Goal: Task Accomplishment & Management: Use online tool/utility

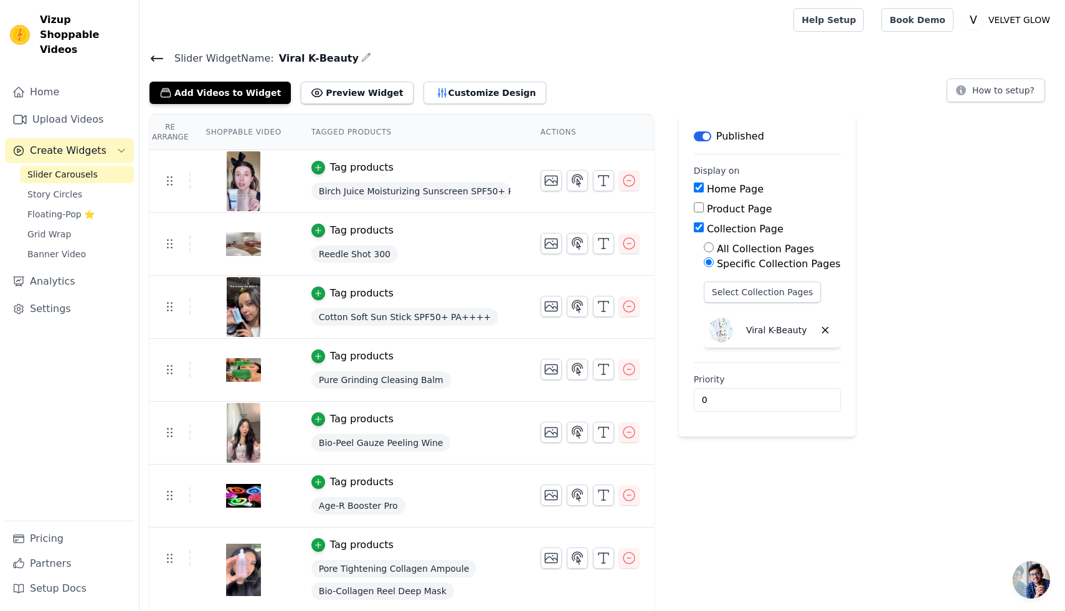
click at [99, 166] on link "Slider Carousels" at bounding box center [77, 174] width 114 height 17
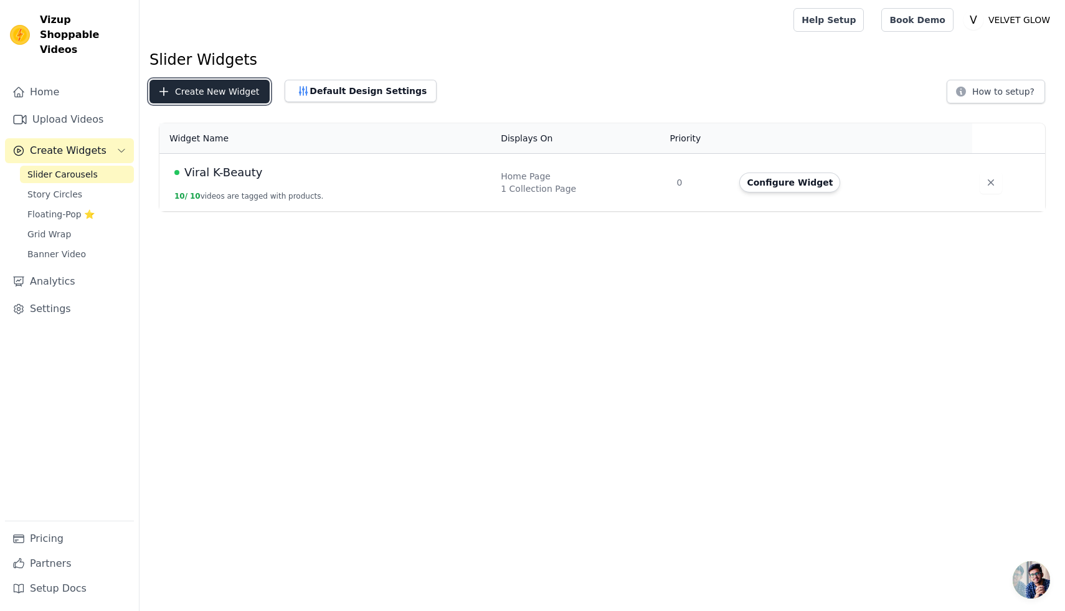
click at [225, 94] on button "Create New Widget" at bounding box center [210, 92] width 120 height 24
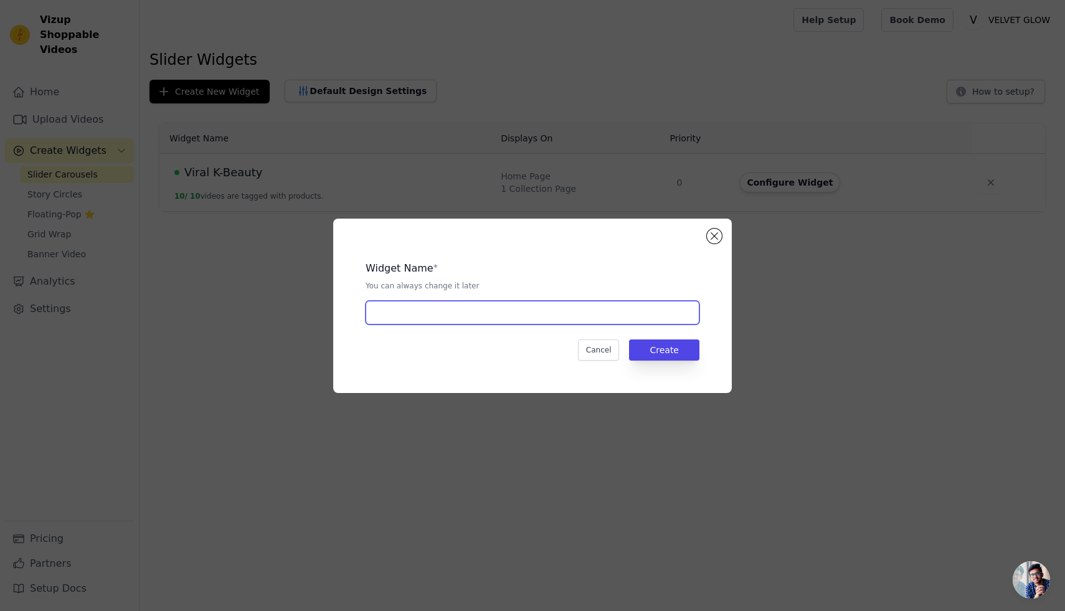
click at [404, 311] on input "text" at bounding box center [533, 313] width 334 height 24
type input "Viral K-Beauty Kollektion Seite"
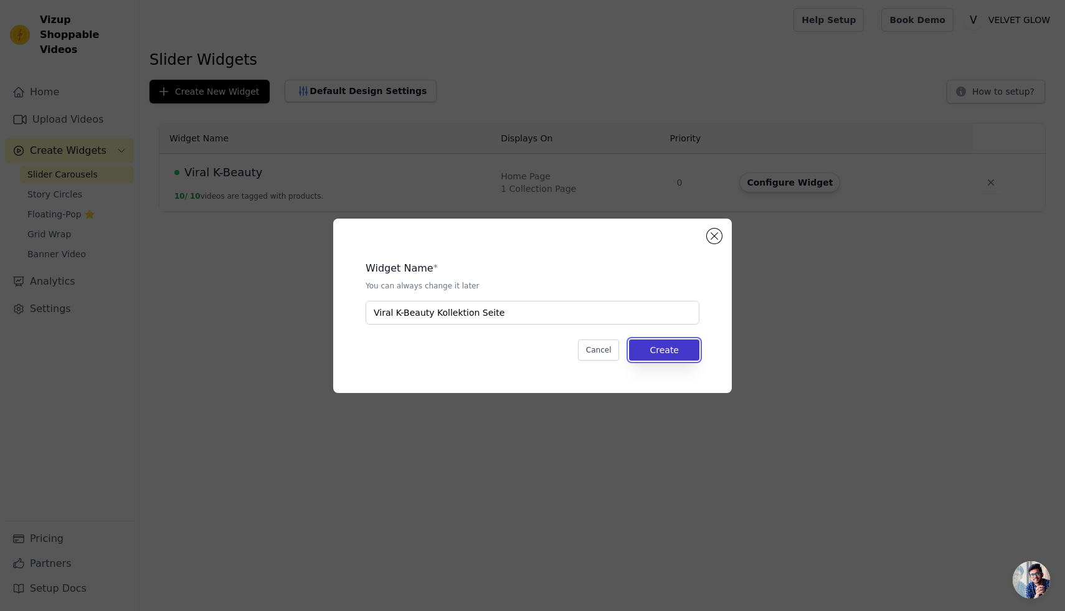
click at [653, 346] on button "Create" at bounding box center [664, 350] width 70 height 21
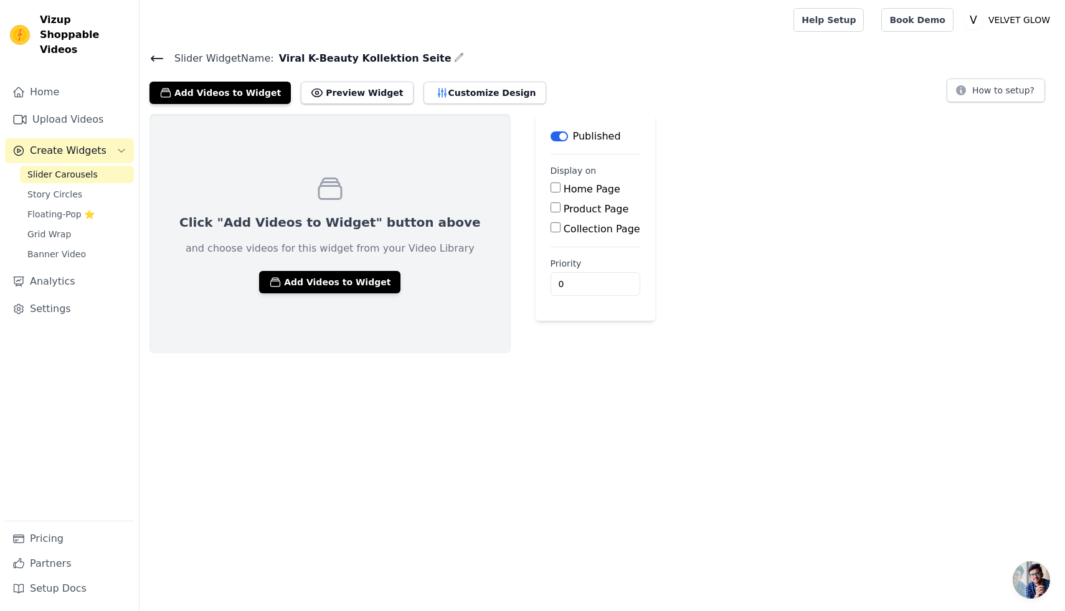
click at [551, 229] on input "Collection Page" at bounding box center [556, 227] width 10 height 10
checkbox input "true"
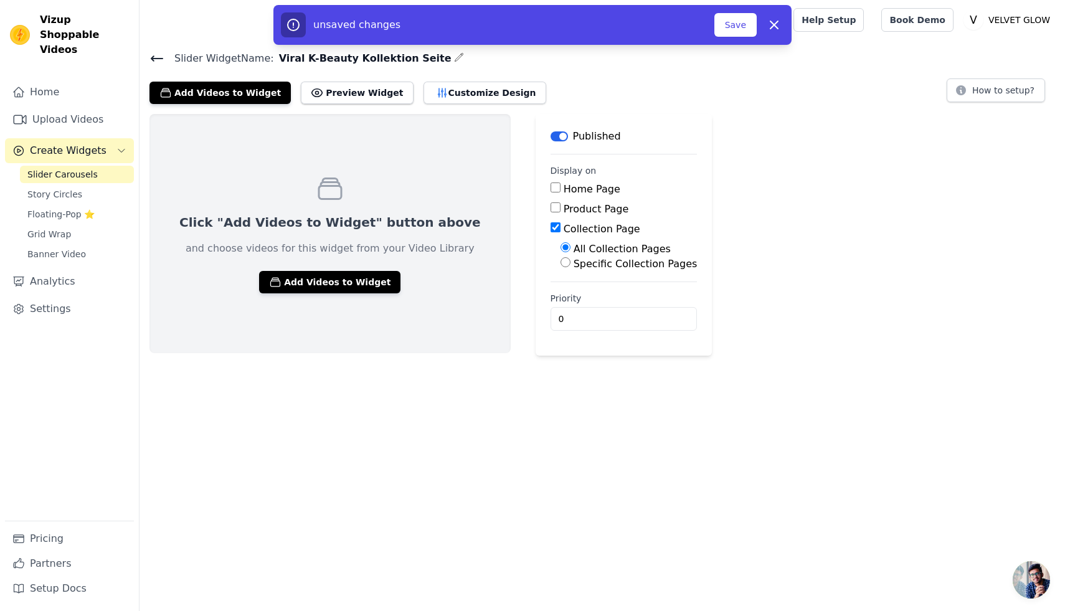
click at [561, 263] on input "Specific Collection Pages" at bounding box center [566, 262] width 10 height 10
radio input "true"
click at [582, 285] on button "Select Collection Pages" at bounding box center [620, 292] width 118 height 21
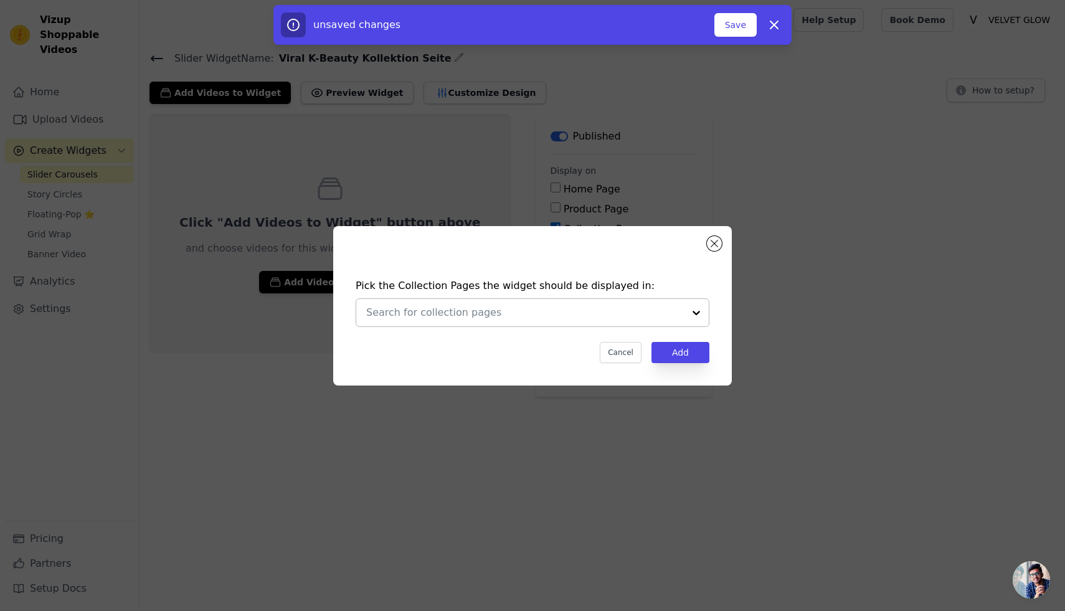
click at [700, 310] on div at bounding box center [696, 312] width 25 height 27
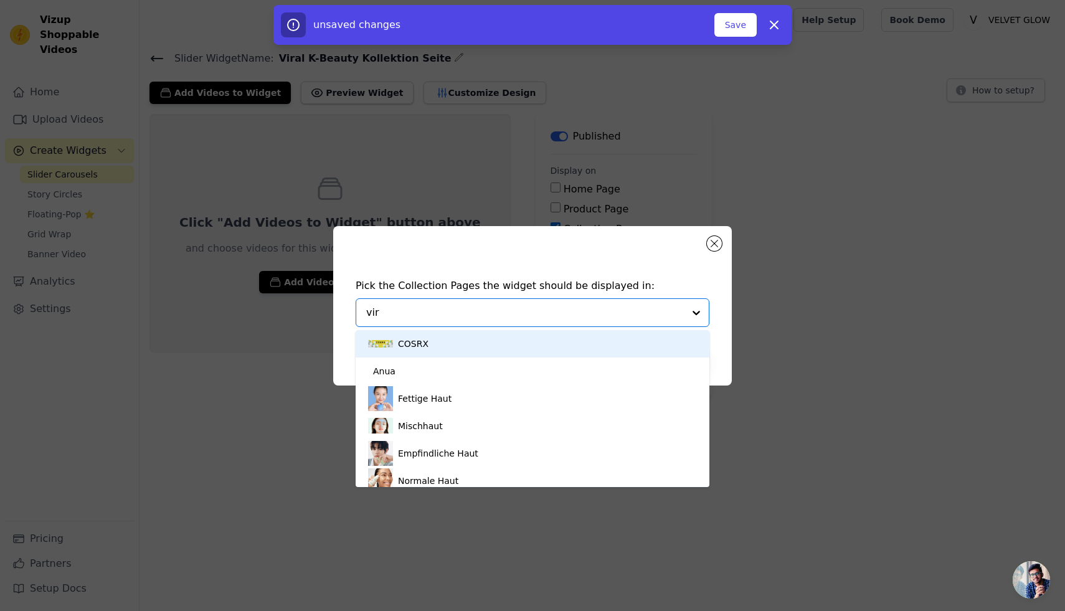
type input "vira"
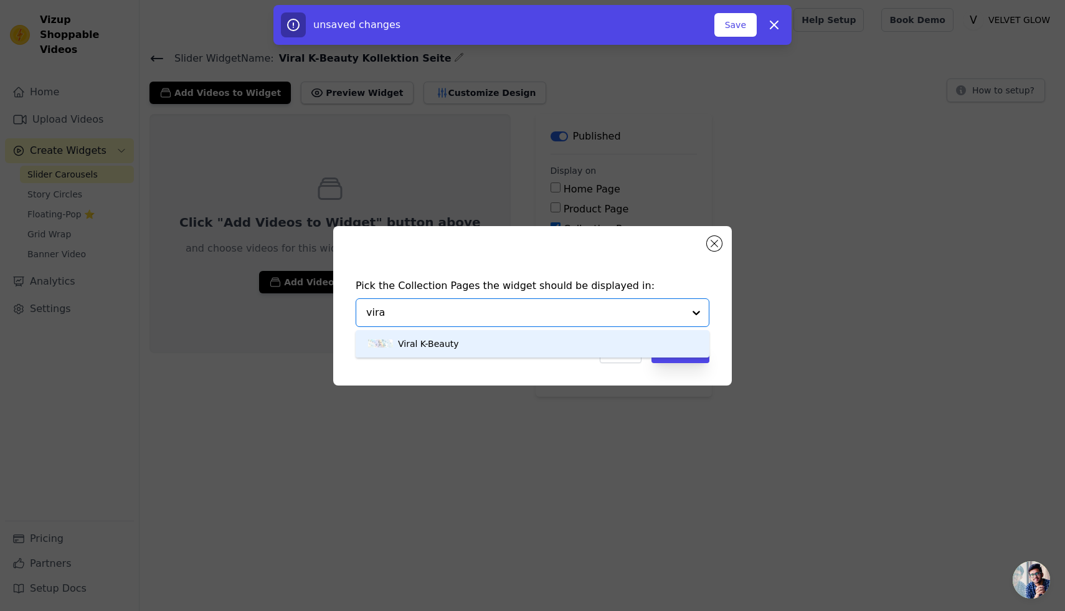
click at [456, 337] on div "Viral K-Beauty" at bounding box center [532, 343] width 329 height 27
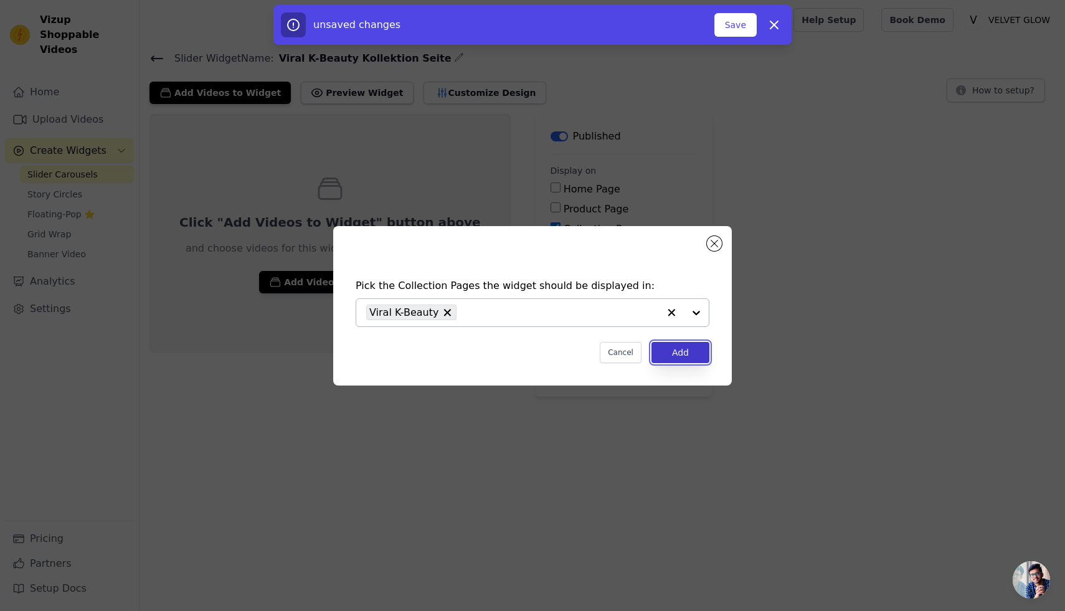
click at [693, 356] on button "Add" at bounding box center [681, 352] width 58 height 21
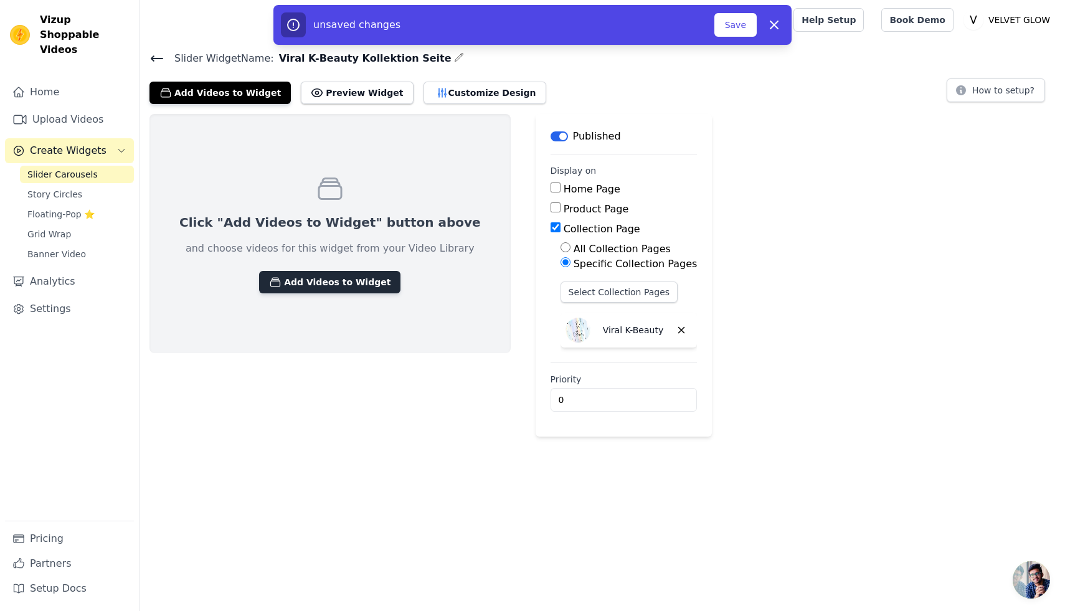
click at [327, 283] on button "Add Videos to Widget" at bounding box center [329, 282] width 141 height 22
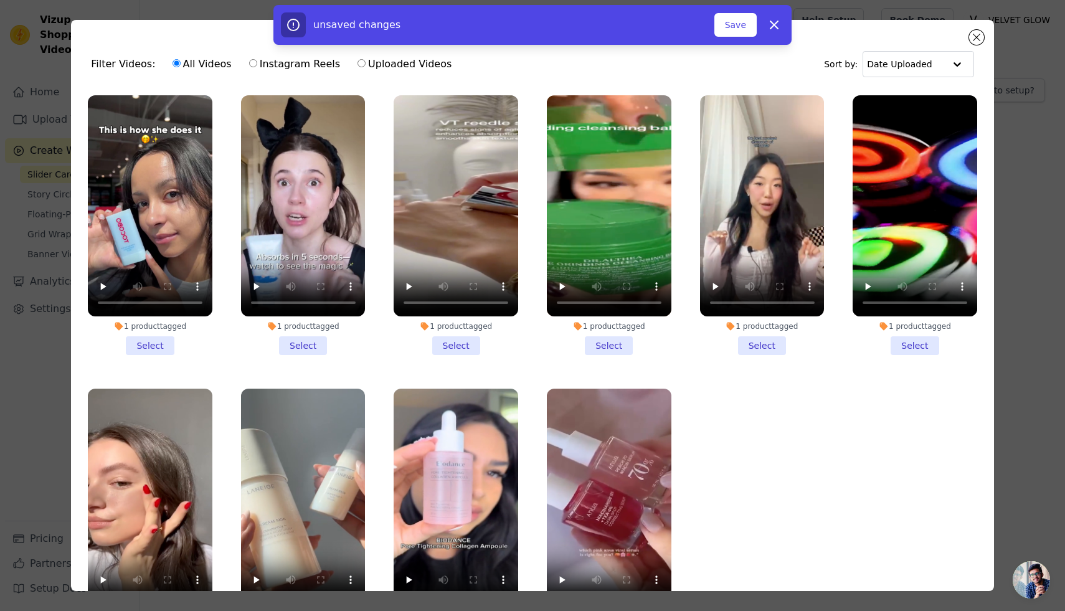
click at [161, 342] on li "1 product tagged Select" at bounding box center [150, 225] width 125 height 260
click at [0, 0] on input "1 product tagged Select" at bounding box center [0, 0] width 0 height 0
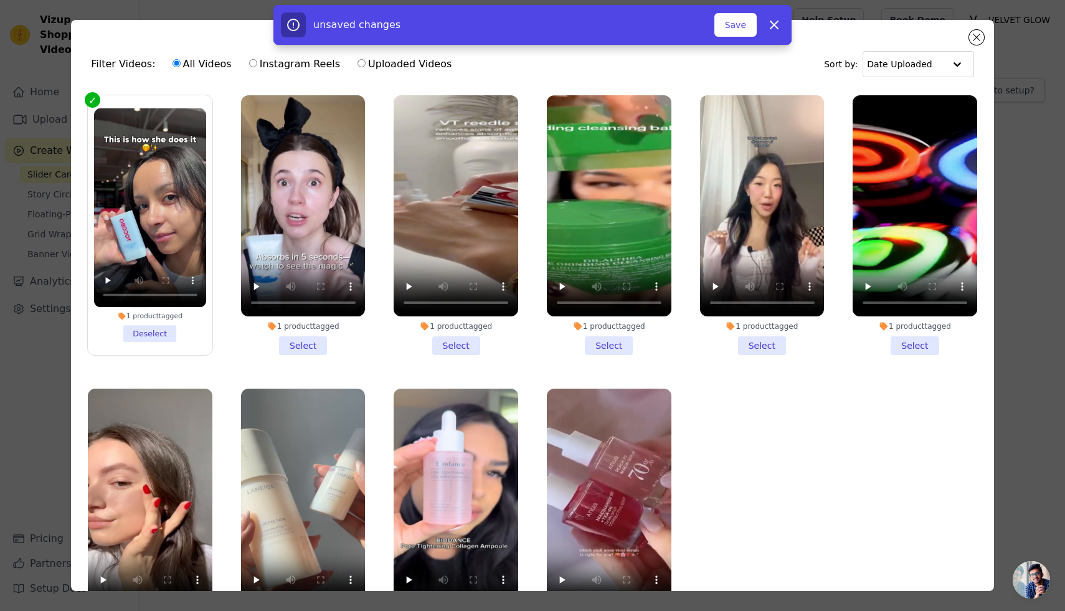
click at [602, 343] on li "1 product tagged Select" at bounding box center [609, 225] width 125 height 260
click at [0, 0] on input "1 product tagged Select" at bounding box center [0, 0] width 0 height 0
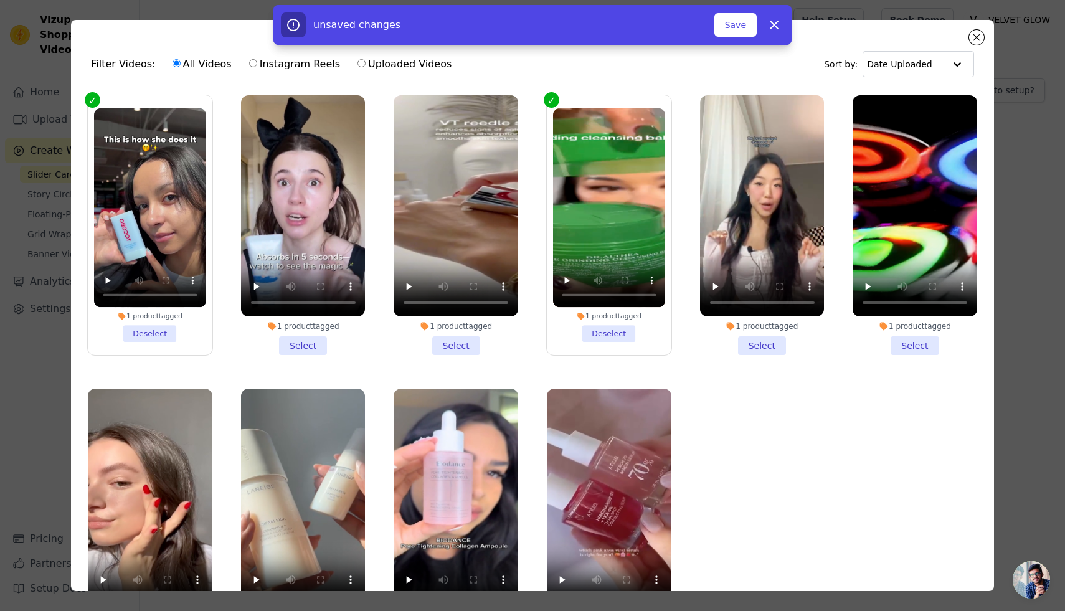
click at [911, 345] on li "1 product tagged Select" at bounding box center [915, 225] width 125 height 260
click at [0, 0] on input "1 product tagged Select" at bounding box center [0, 0] width 0 height 0
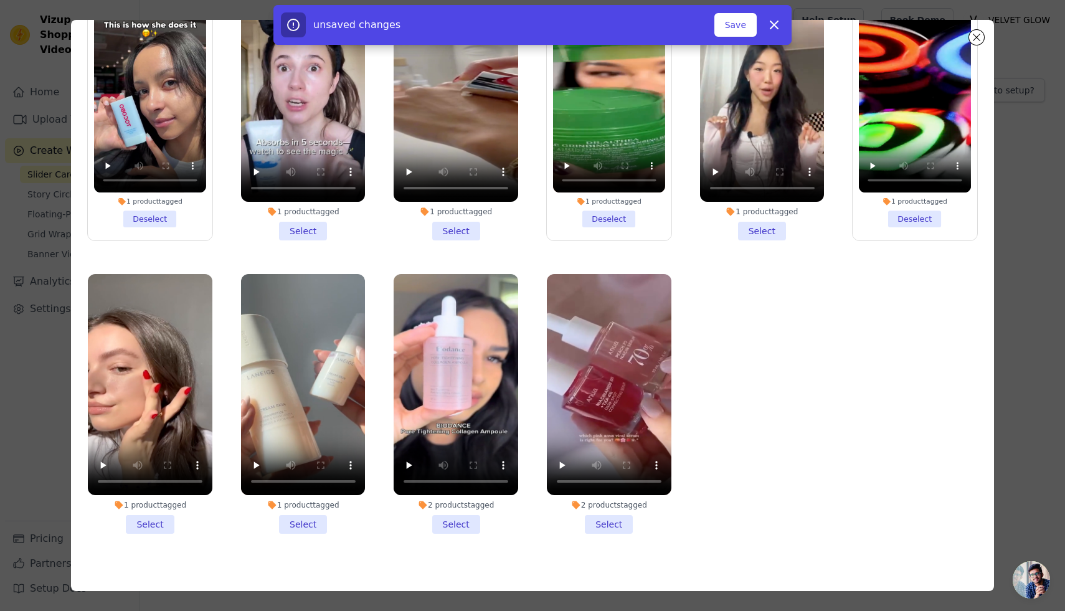
scroll to position [108, 0]
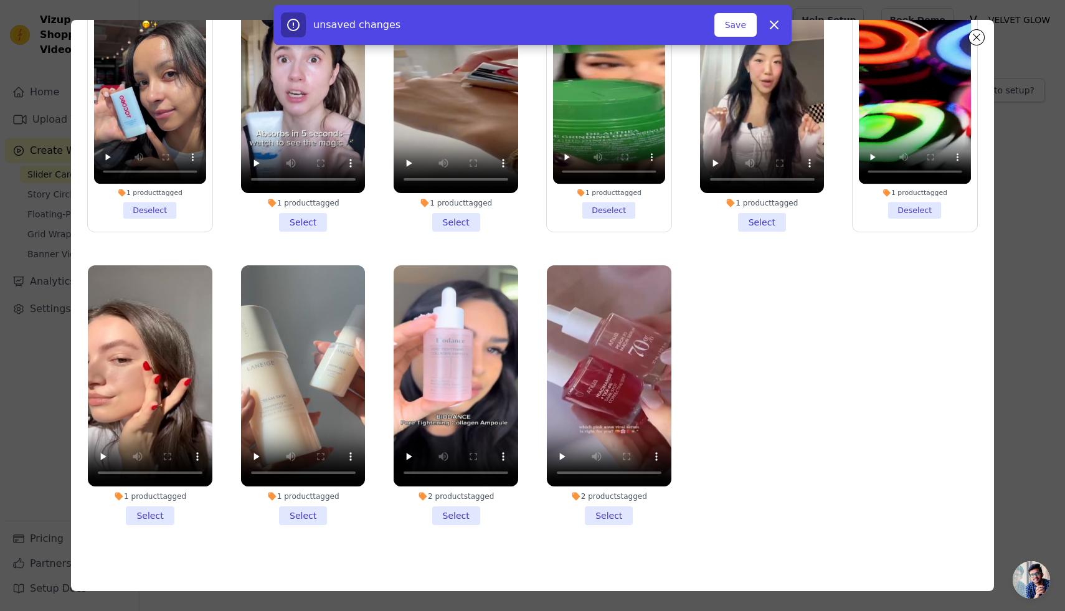
click at [597, 519] on li "2 products tagged Select" at bounding box center [609, 395] width 125 height 260
click at [0, 0] on input "2 products tagged Select" at bounding box center [0, 0] width 0 height 0
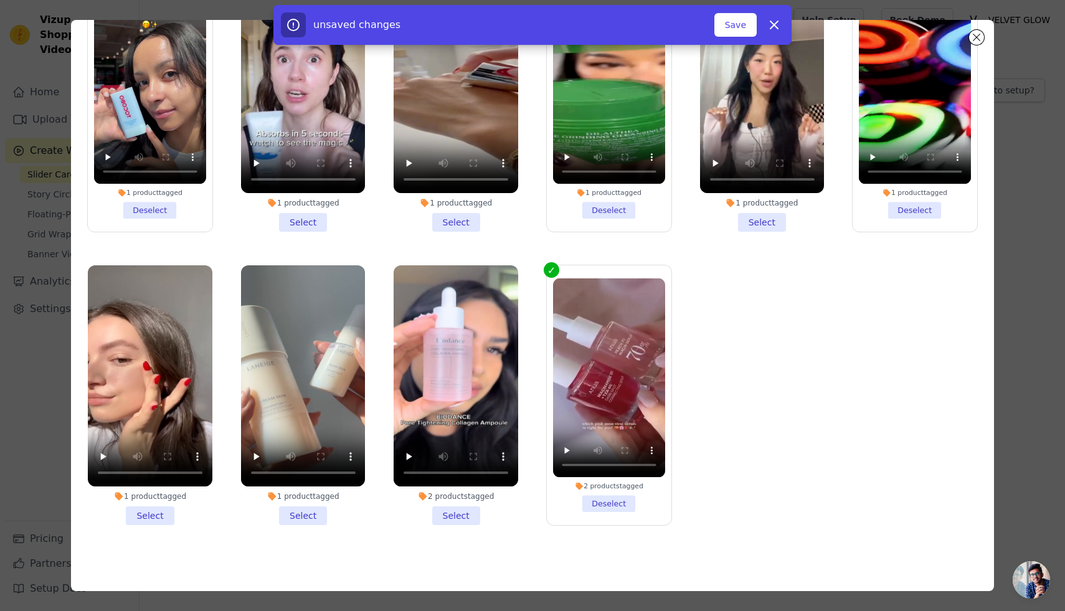
click at [311, 519] on li "1 product tagged Select" at bounding box center [303, 395] width 125 height 260
click at [0, 0] on input "1 product tagged Select" at bounding box center [0, 0] width 0 height 0
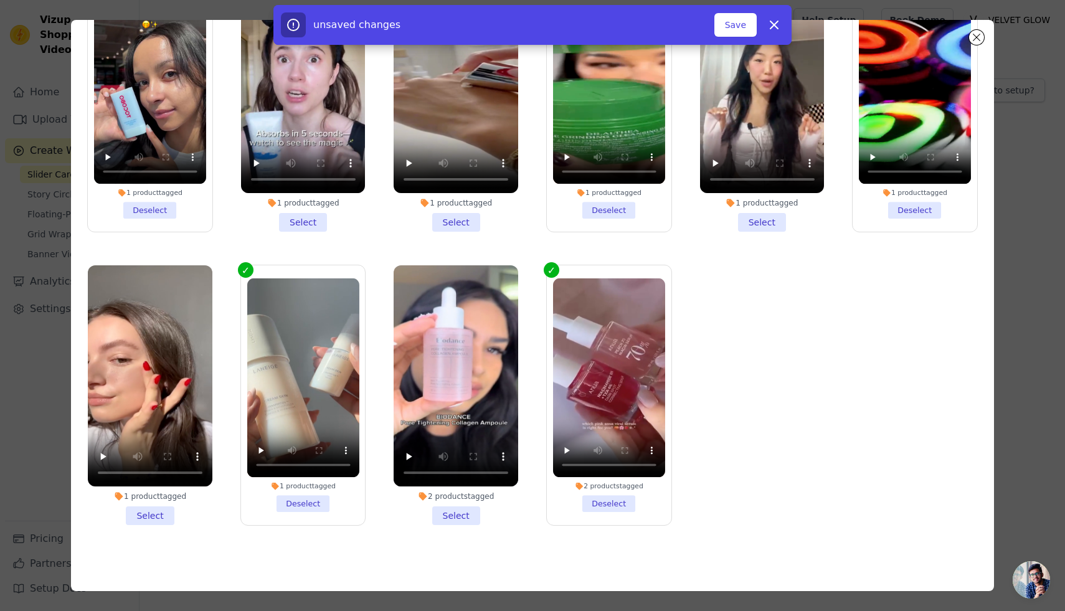
scroll to position [0, 0]
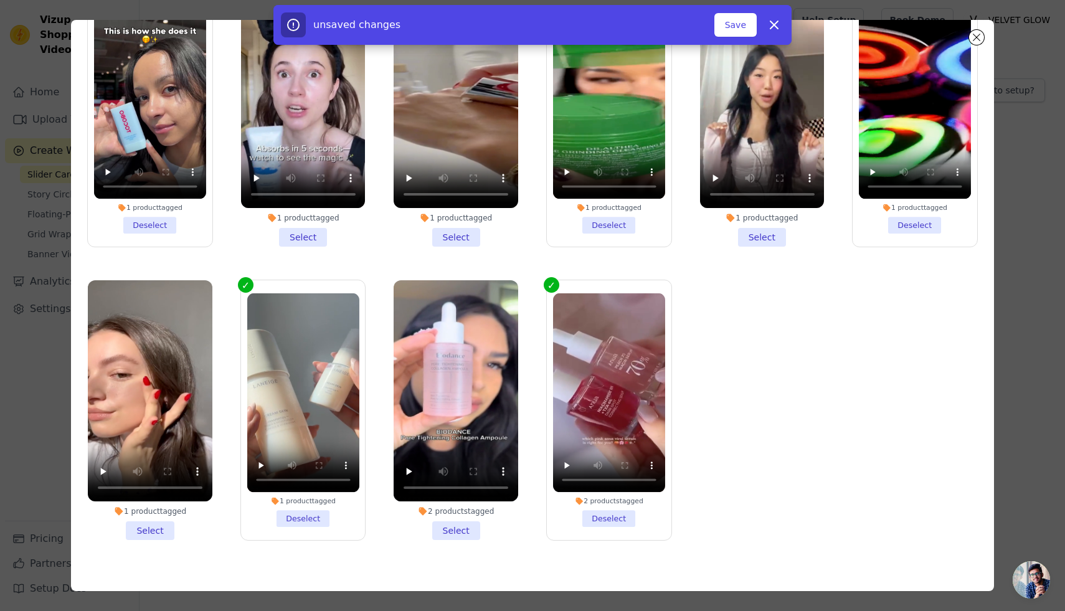
click at [147, 531] on li "1 product tagged Select" at bounding box center [150, 410] width 125 height 260
click at [0, 0] on input "1 product tagged Select" at bounding box center [0, 0] width 0 height 0
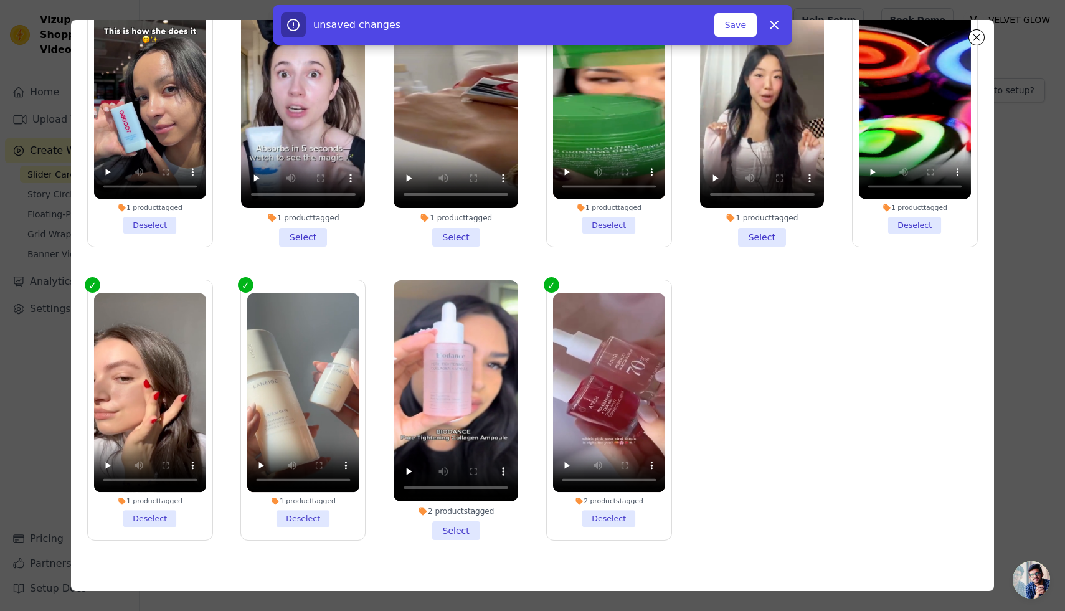
click at [295, 242] on li "1 product tagged Select" at bounding box center [303, 117] width 125 height 260
click at [0, 0] on input "1 product tagged Select" at bounding box center [0, 0] width 0 height 0
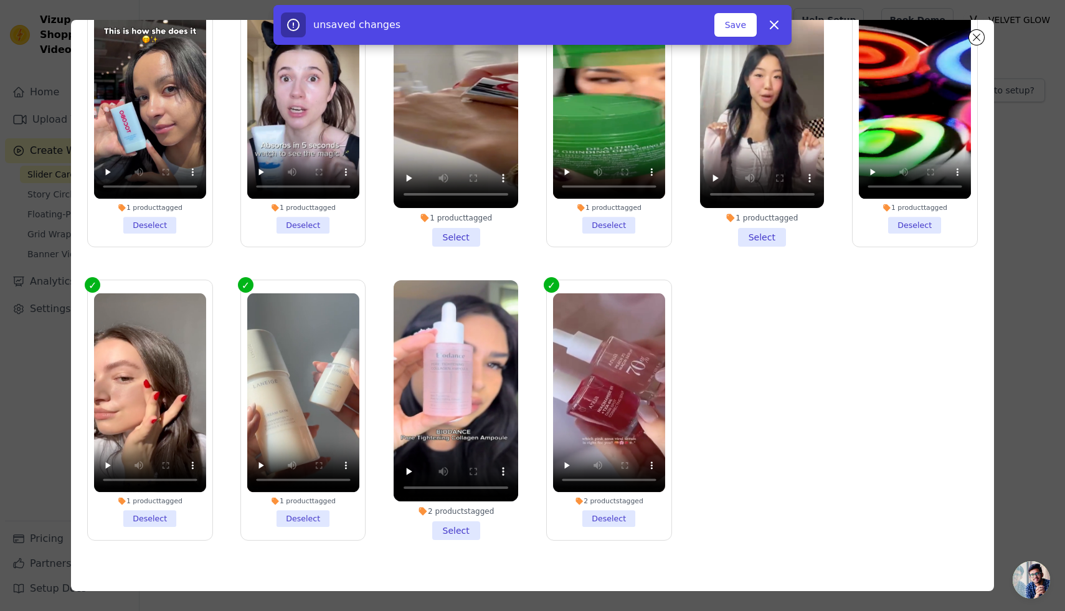
click at [472, 234] on li "1 product tagged Select" at bounding box center [456, 117] width 125 height 260
click at [0, 0] on input "1 product tagged Select" at bounding box center [0, 0] width 0 height 0
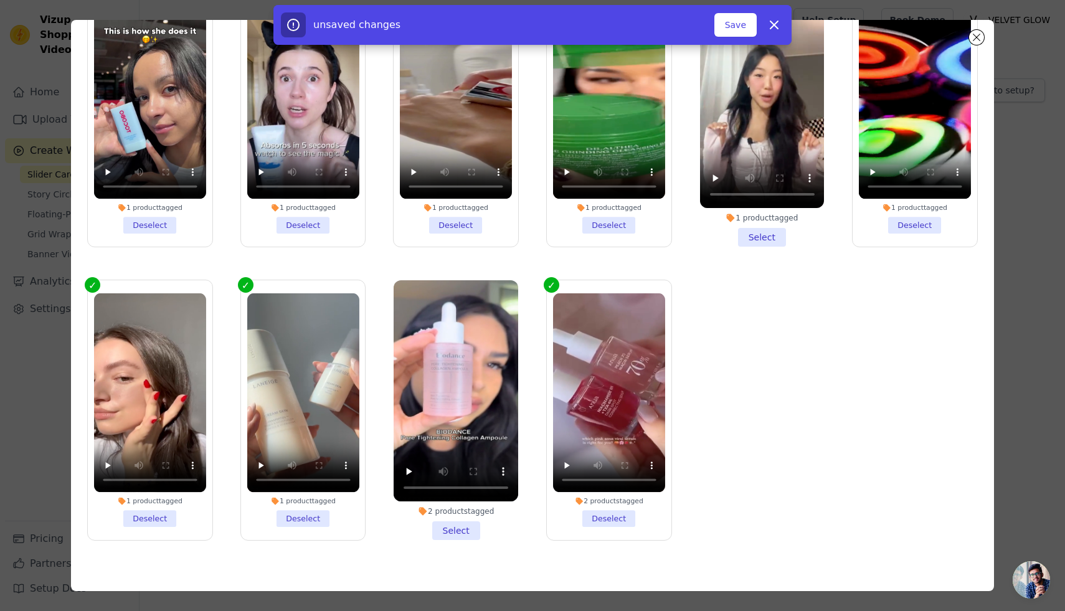
click at [783, 238] on li "1 product tagged Select" at bounding box center [762, 117] width 125 height 260
click at [0, 0] on input "1 product tagged Select" at bounding box center [0, 0] width 0 height 0
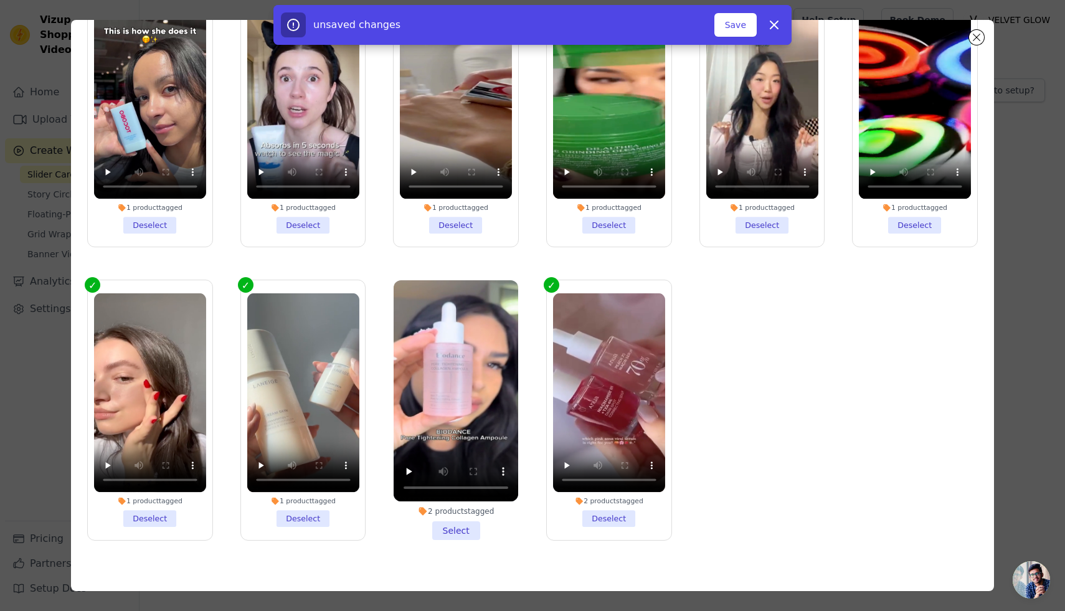
click at [592, 518] on li "2 products tagged Deselect" at bounding box center [609, 410] width 112 height 234
click at [0, 0] on input "2 products tagged Deselect" at bounding box center [0, 0] width 0 height 0
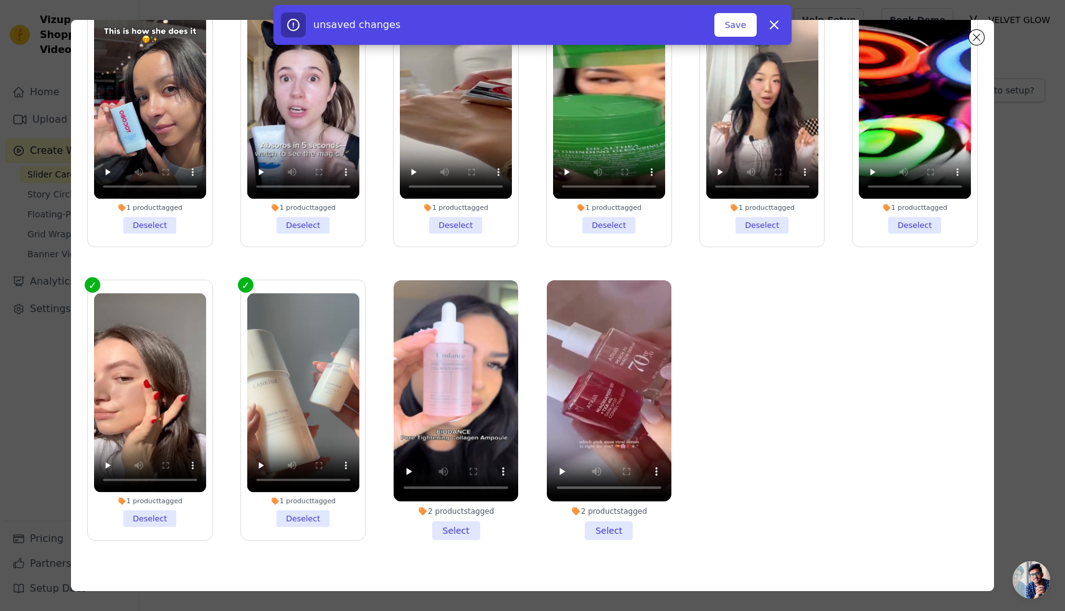
drag, startPoint x: 604, startPoint y: 534, endPoint x: 587, endPoint y: 542, distance: 18.1
click at [604, 534] on li "2 products tagged Select" at bounding box center [609, 410] width 125 height 260
click at [0, 0] on input "2 products tagged Select" at bounding box center [0, 0] width 0 height 0
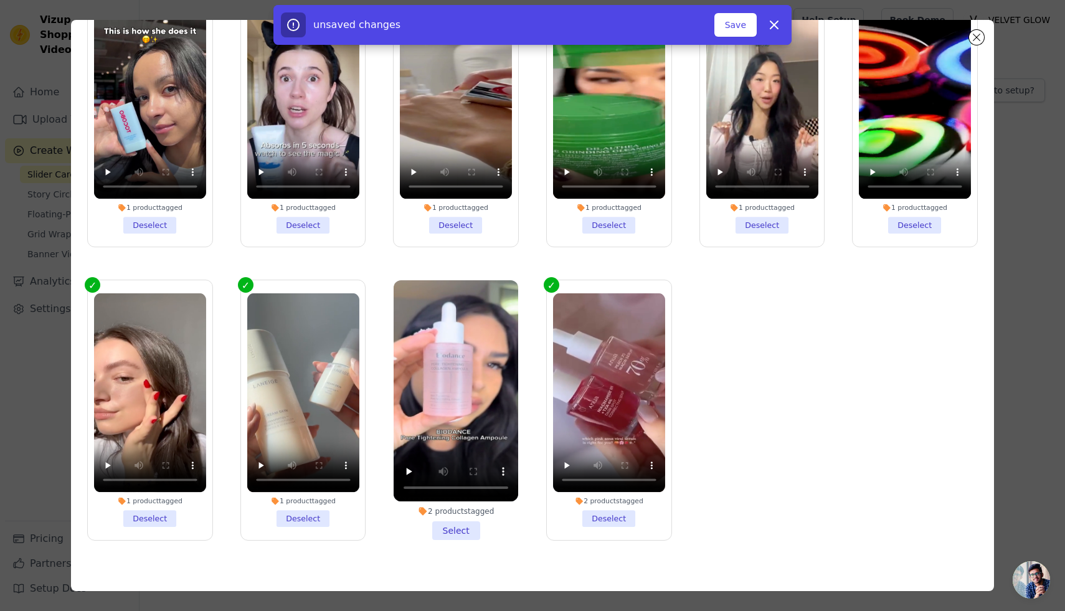
click at [461, 538] on li "2 products tagged Select" at bounding box center [456, 410] width 125 height 260
click at [0, 0] on input "2 products tagged Select" at bounding box center [0, 0] width 0 height 0
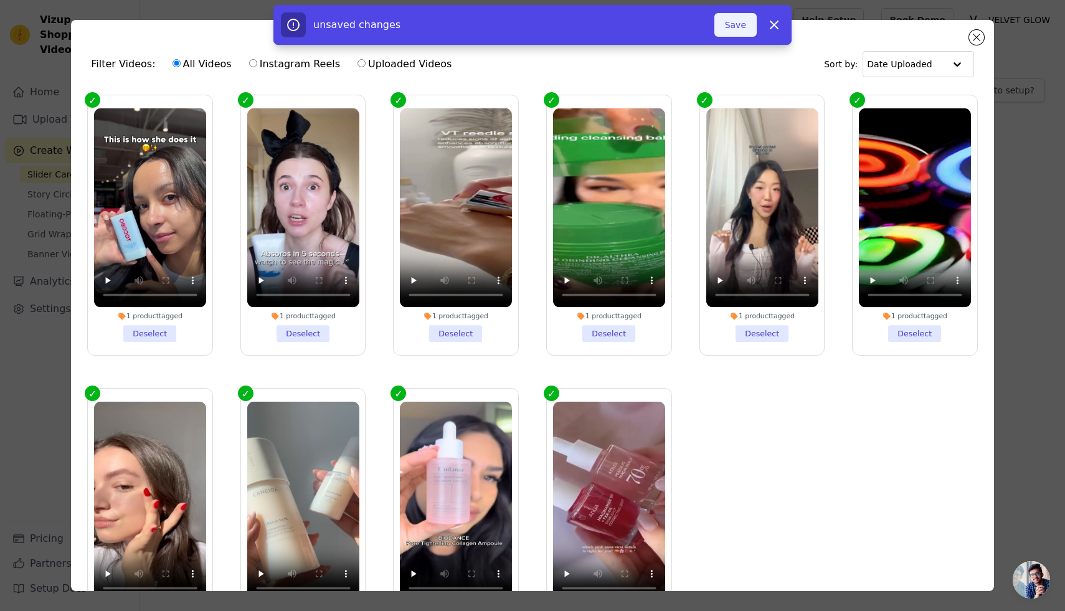
click at [734, 24] on button "Save" at bounding box center [736, 25] width 42 height 24
click at [976, 36] on div "10 videos selected Add To Widget Dismiss" at bounding box center [532, 27] width 1065 height 45
click at [742, 32] on button "Add To Widget" at bounding box center [714, 25] width 83 height 24
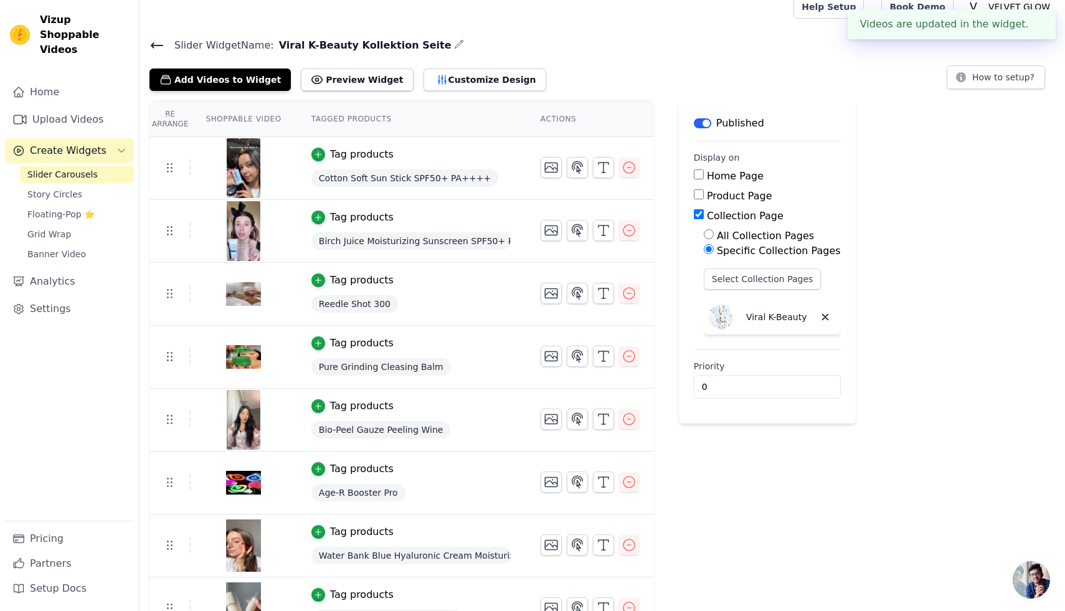
scroll to position [16, 0]
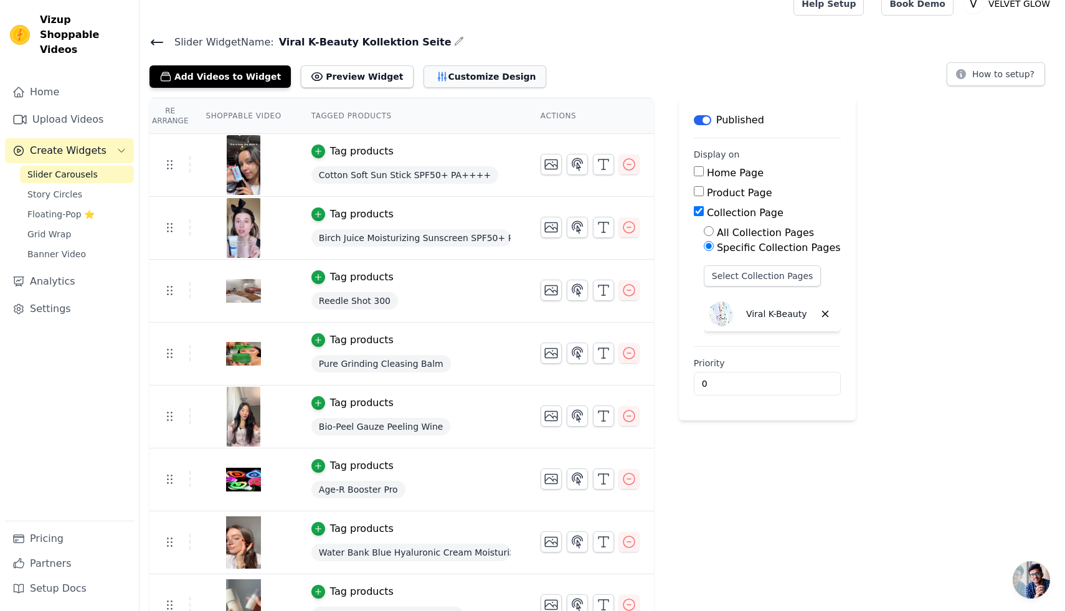
click at [480, 82] on button "Customize Design" at bounding box center [485, 76] width 123 height 22
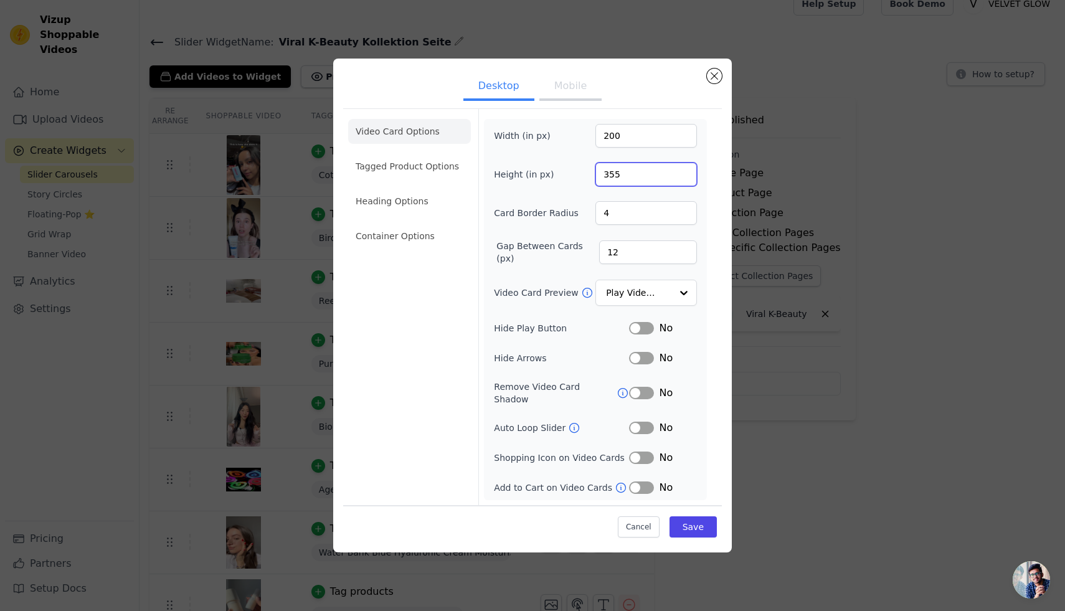
drag, startPoint x: 628, startPoint y: 178, endPoint x: 553, endPoint y: 185, distance: 75.1
click at [553, 185] on div "Height (in px) 355" at bounding box center [595, 175] width 203 height 24
type input "400"
click at [409, 224] on li "Tagged Product Options" at bounding box center [409, 236] width 123 height 25
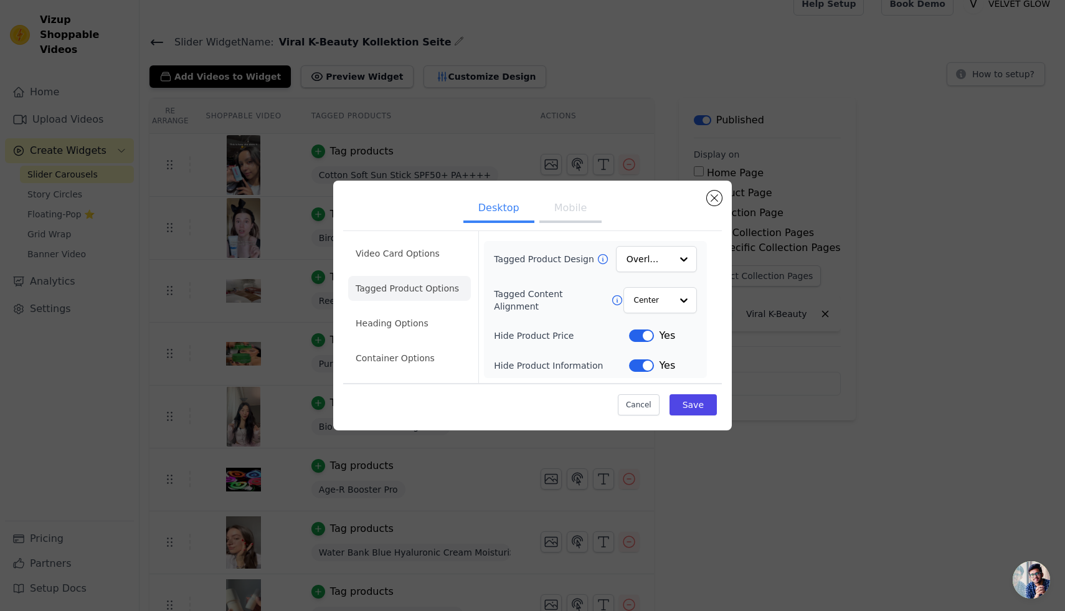
click at [634, 338] on button "Label" at bounding box center [641, 336] width 25 height 12
click at [640, 369] on button "Label" at bounding box center [641, 365] width 25 height 12
click at [444, 330] on li "Heading Options" at bounding box center [409, 323] width 123 height 25
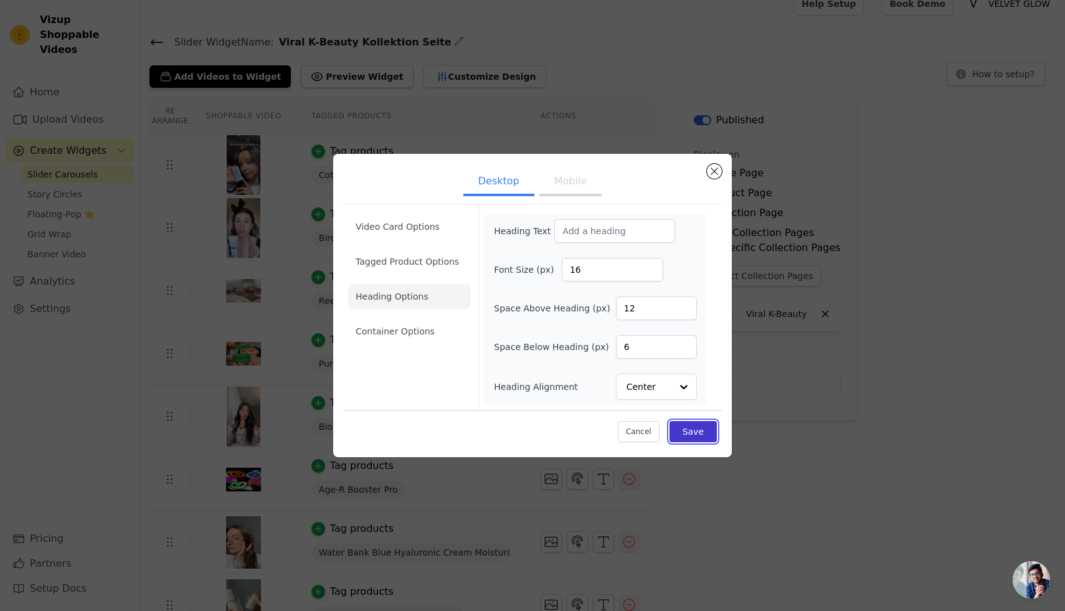
click at [690, 430] on button "Save" at bounding box center [693, 431] width 47 height 21
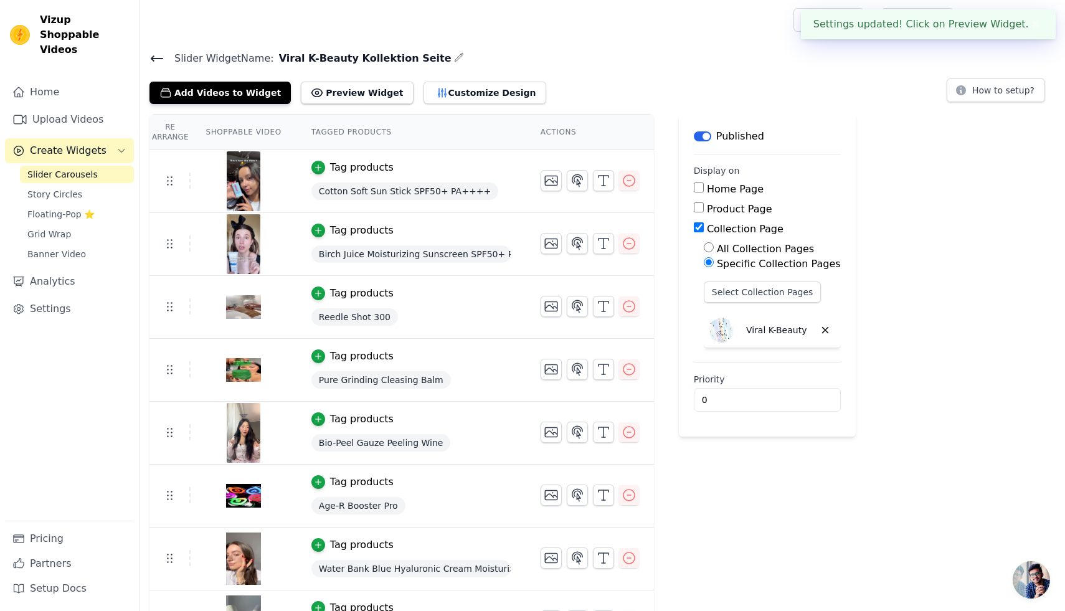
scroll to position [16, 0]
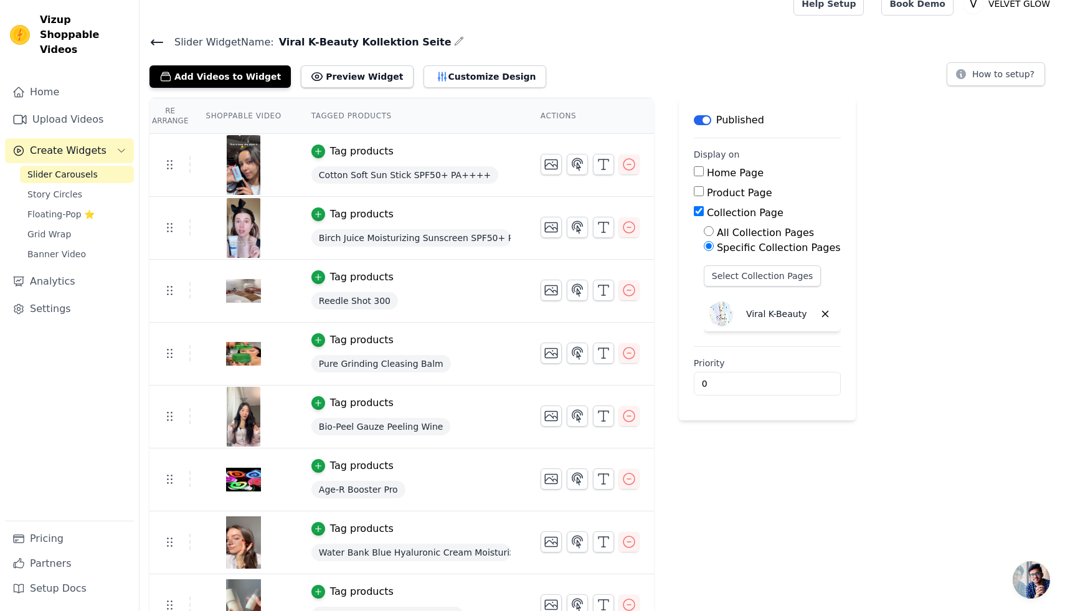
click at [82, 168] on span "Slider Carousels" at bounding box center [62, 174] width 70 height 12
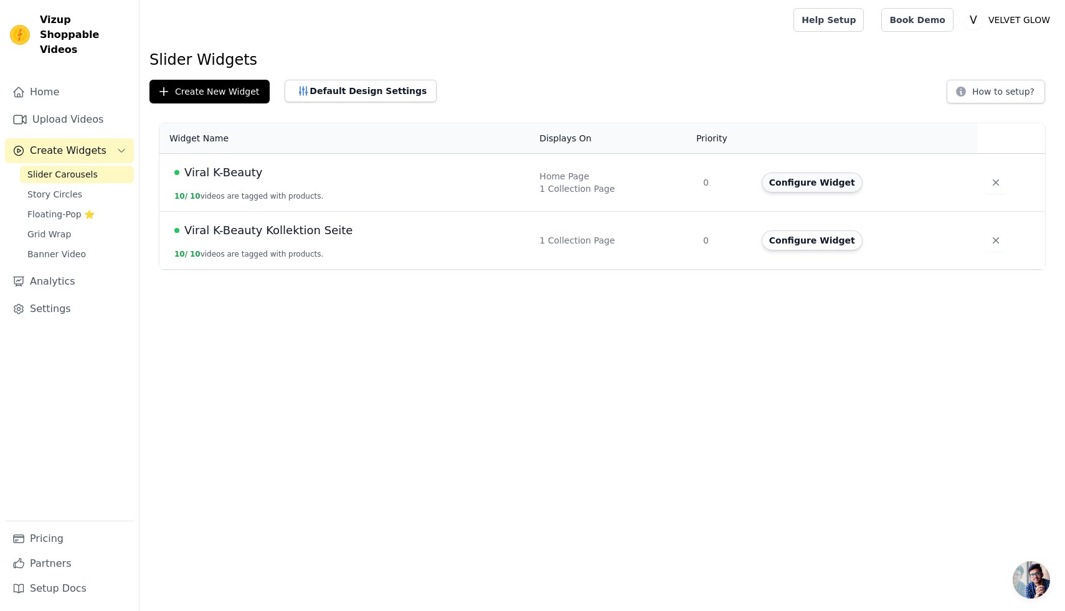
click at [784, 183] on button "Configure Widget" at bounding box center [812, 183] width 101 height 20
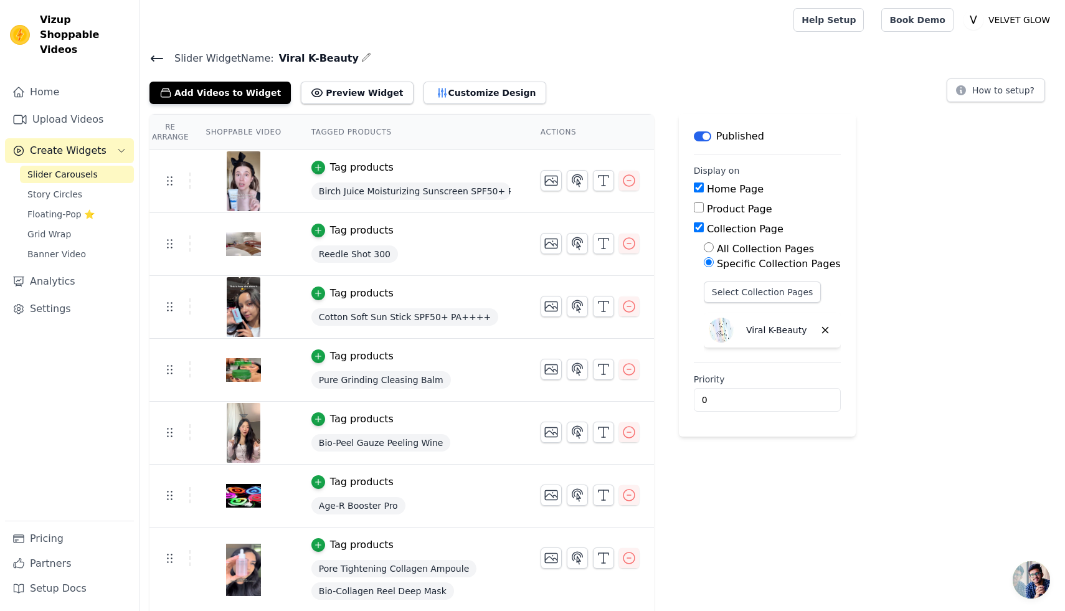
click at [692, 229] on main "Label Published Display on Home Page Product Page Collection Page All Collectio…" at bounding box center [767, 275] width 177 height 323
click at [695, 226] on input "Collection Page" at bounding box center [699, 227] width 10 height 10
checkbox input "false"
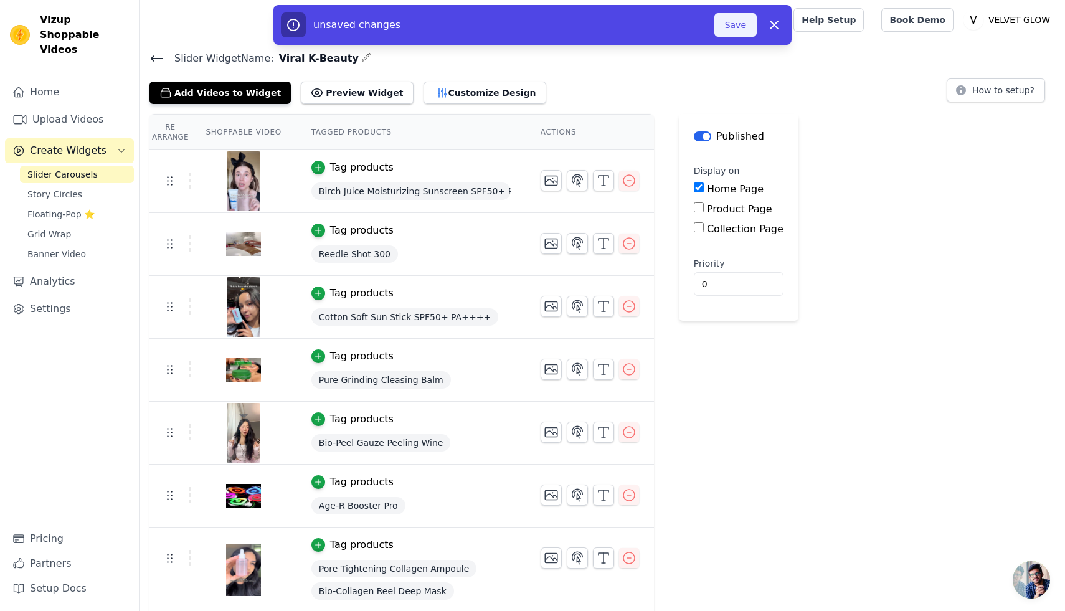
click at [739, 33] on button "Save" at bounding box center [736, 25] width 42 height 24
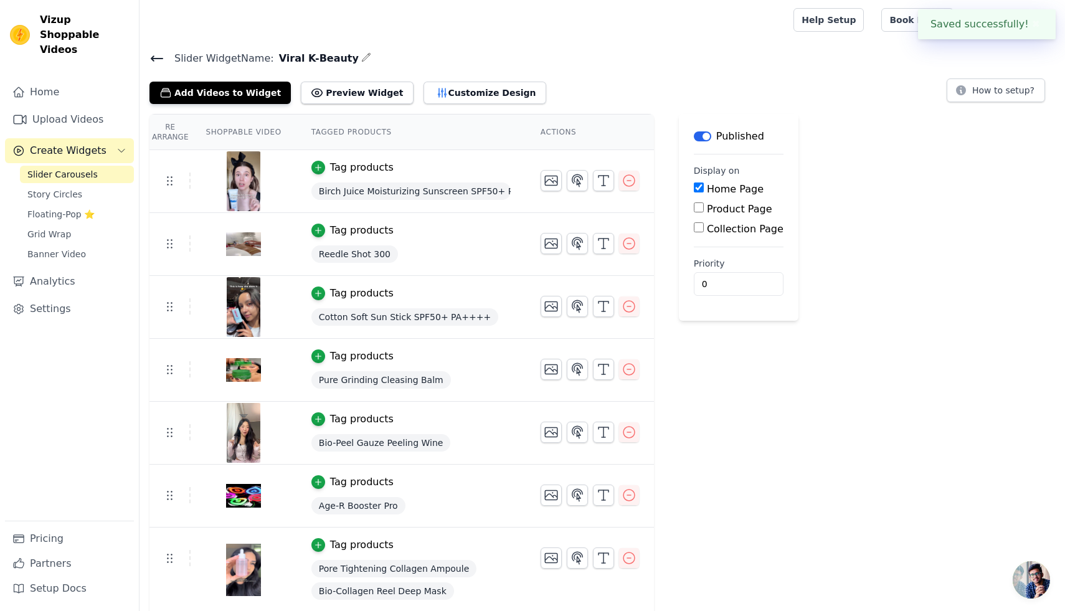
scroll to position [1, 0]
